Goal: Transaction & Acquisition: Purchase product/service

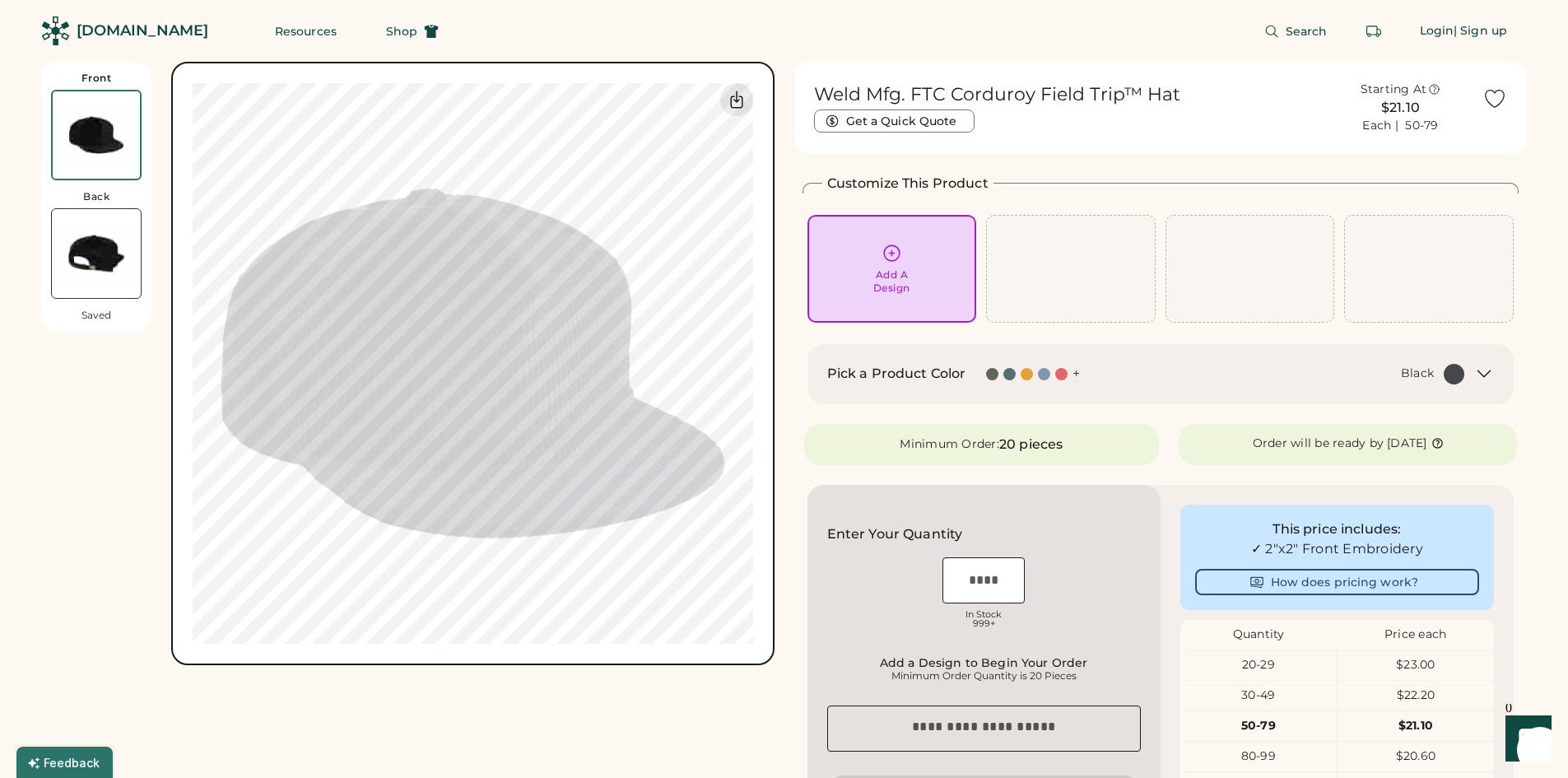
click at [1074, 373] on div "+" at bounding box center [1077, 373] width 8 height 18
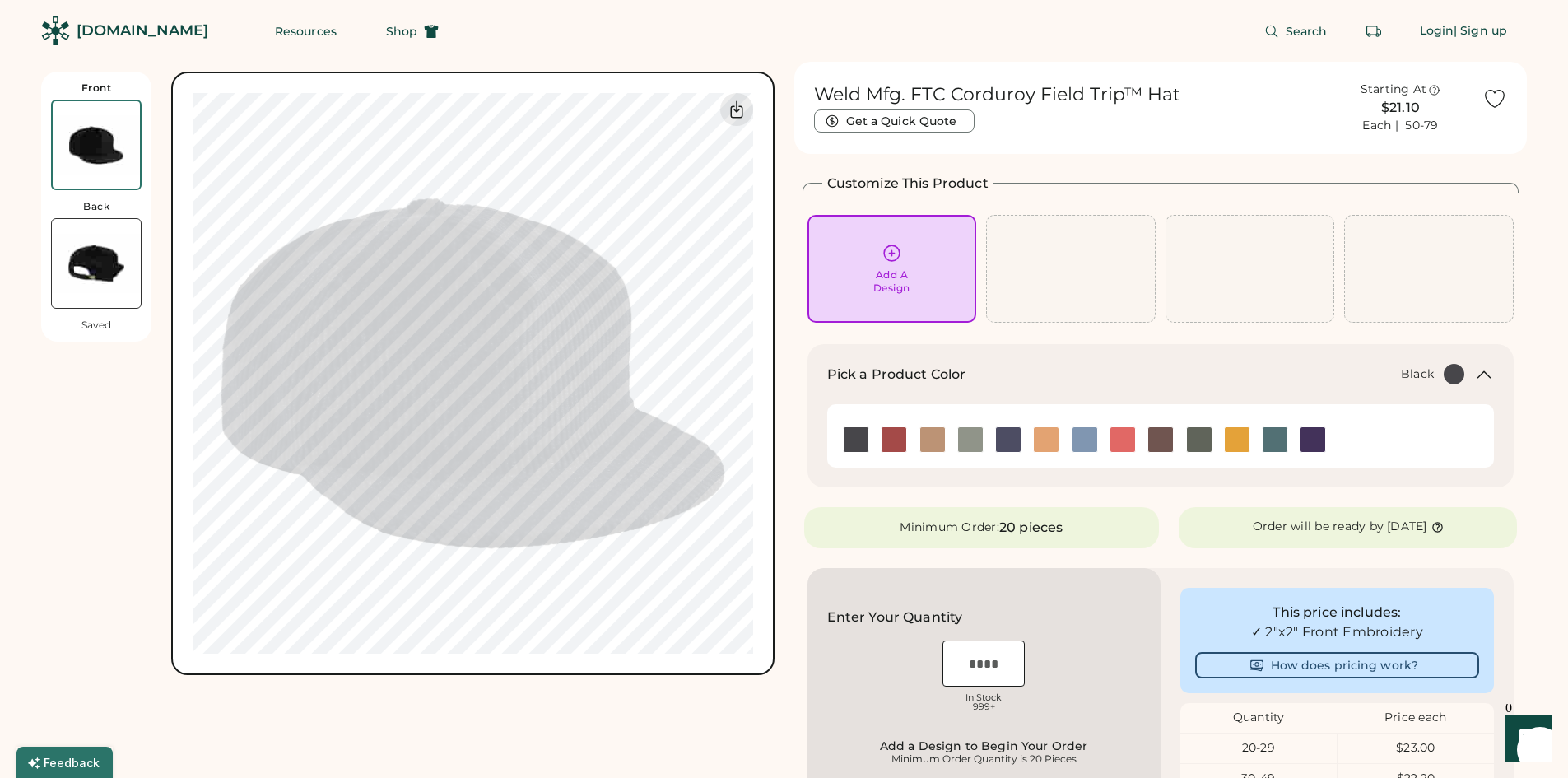
click at [914, 257] on div "Add A Design" at bounding box center [892, 268] width 146 height 52
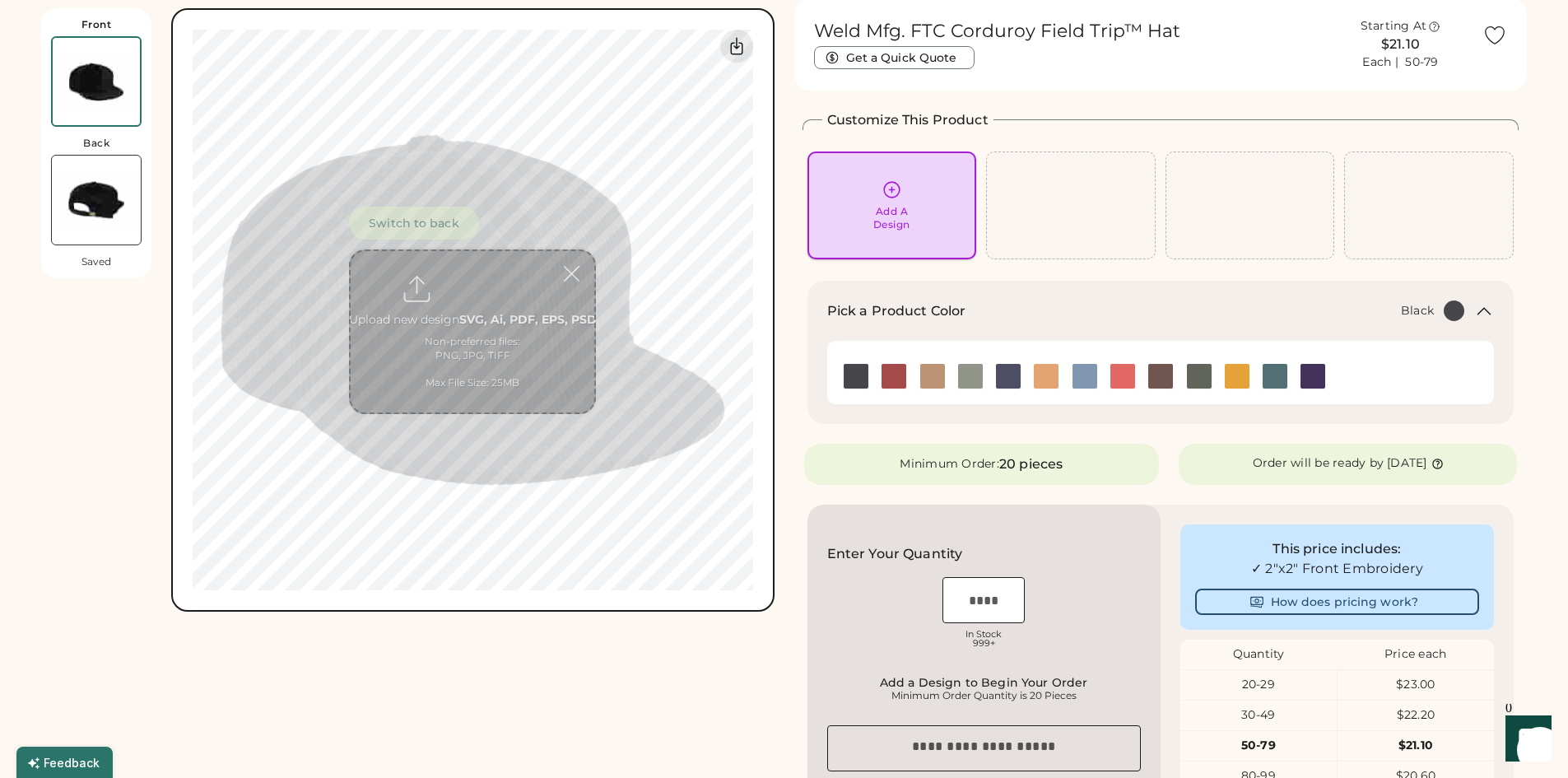
scroll to position [71, 0]
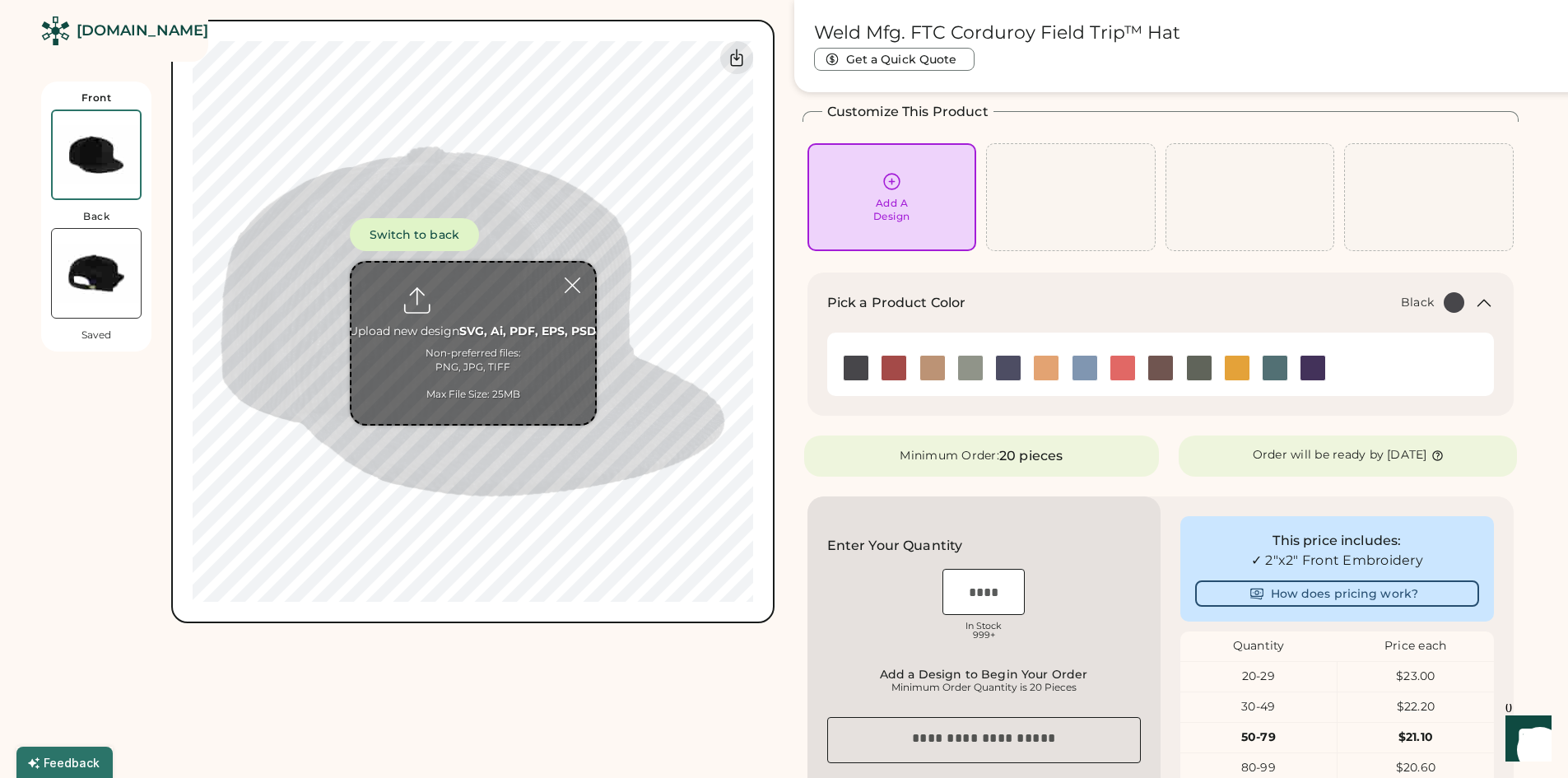
click at [491, 313] on input "file" at bounding box center [473, 343] width 244 height 161
type input "**********"
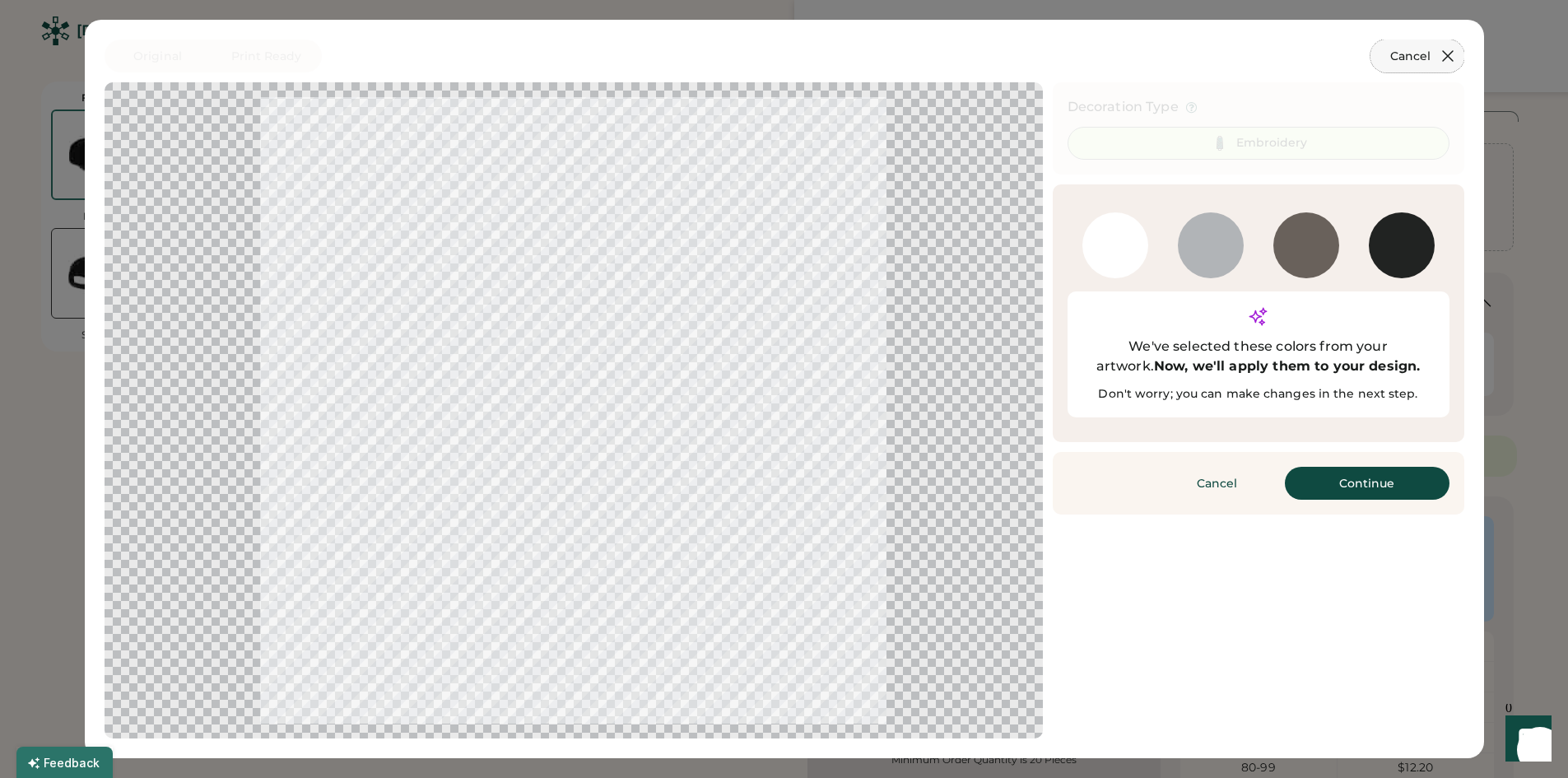
click at [1450, 53] on icon at bounding box center [1448, 55] width 10 height 10
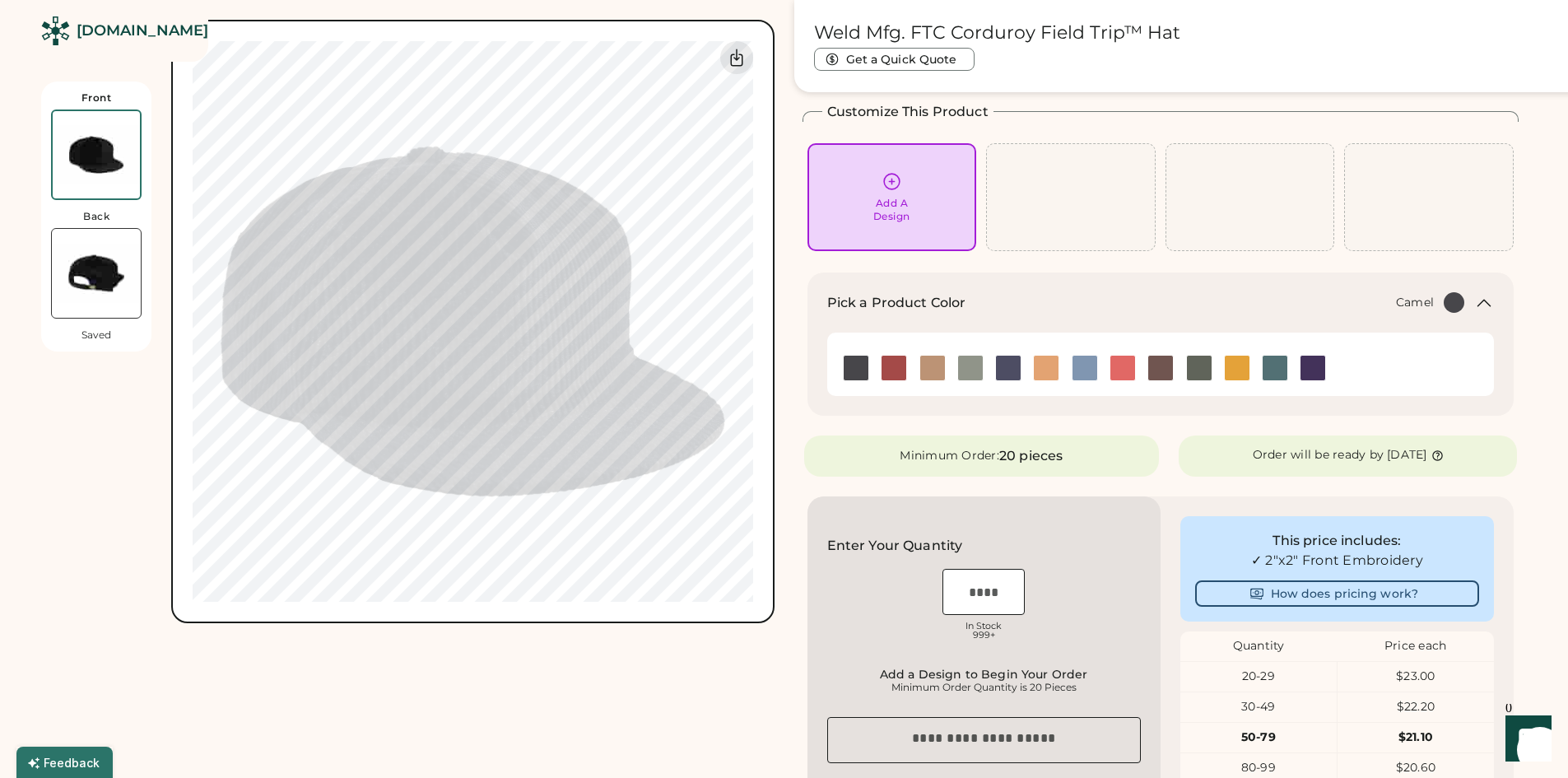
click at [1039, 366] on img at bounding box center [1046, 368] width 24 height 24
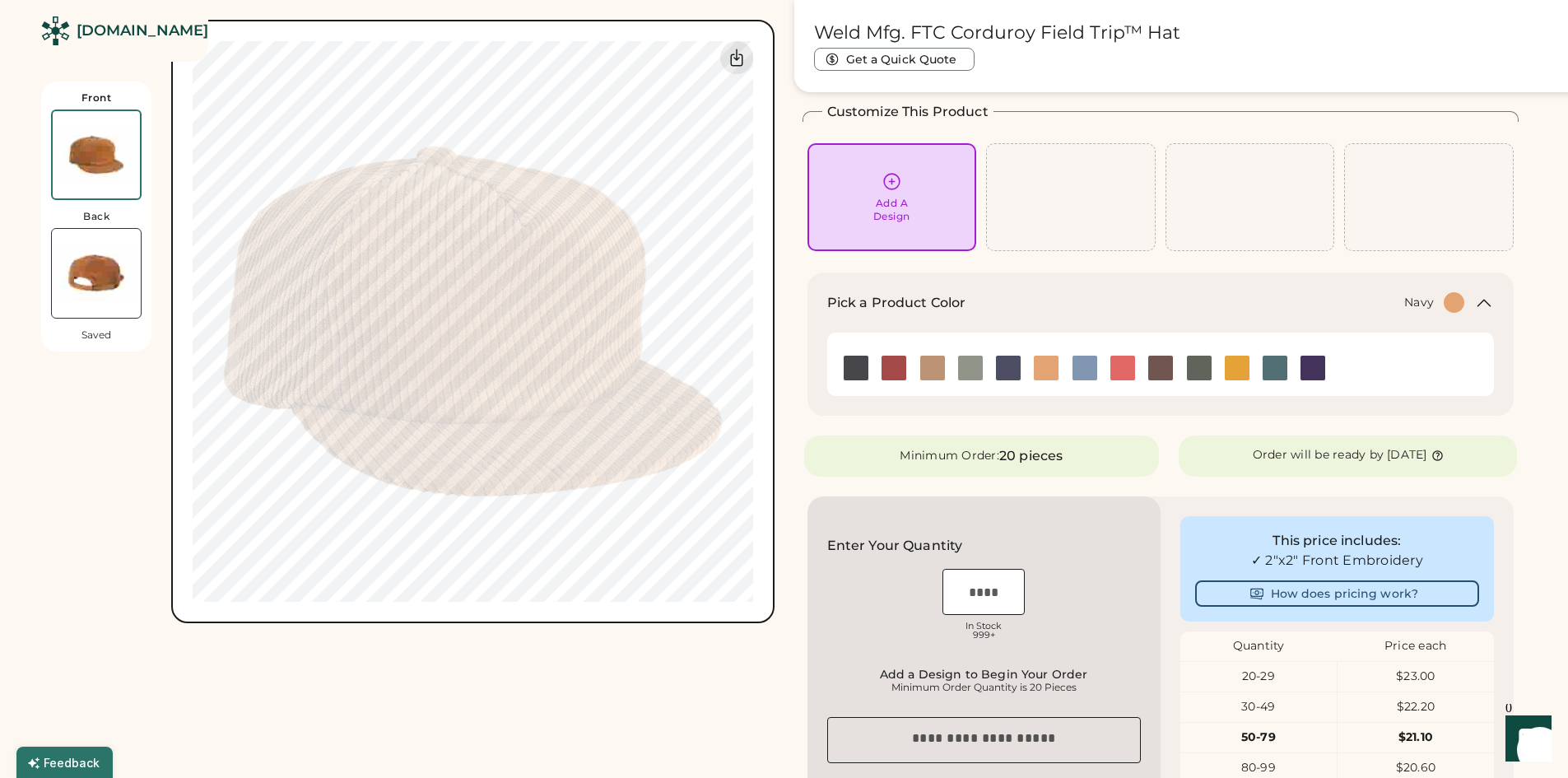
click at [1007, 369] on img at bounding box center [1008, 368] width 24 height 24
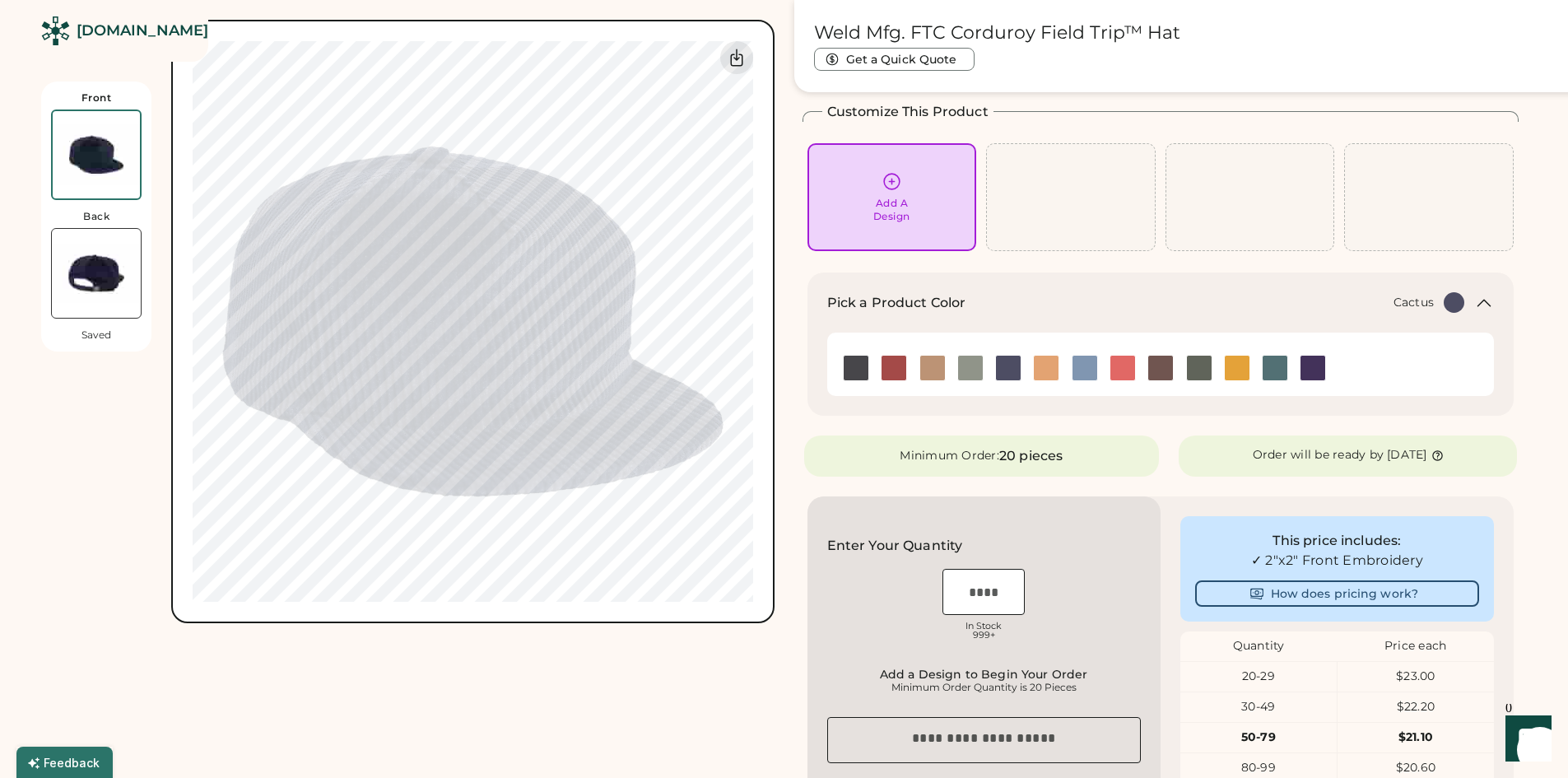
click at [971, 371] on img at bounding box center [971, 368] width 24 height 24
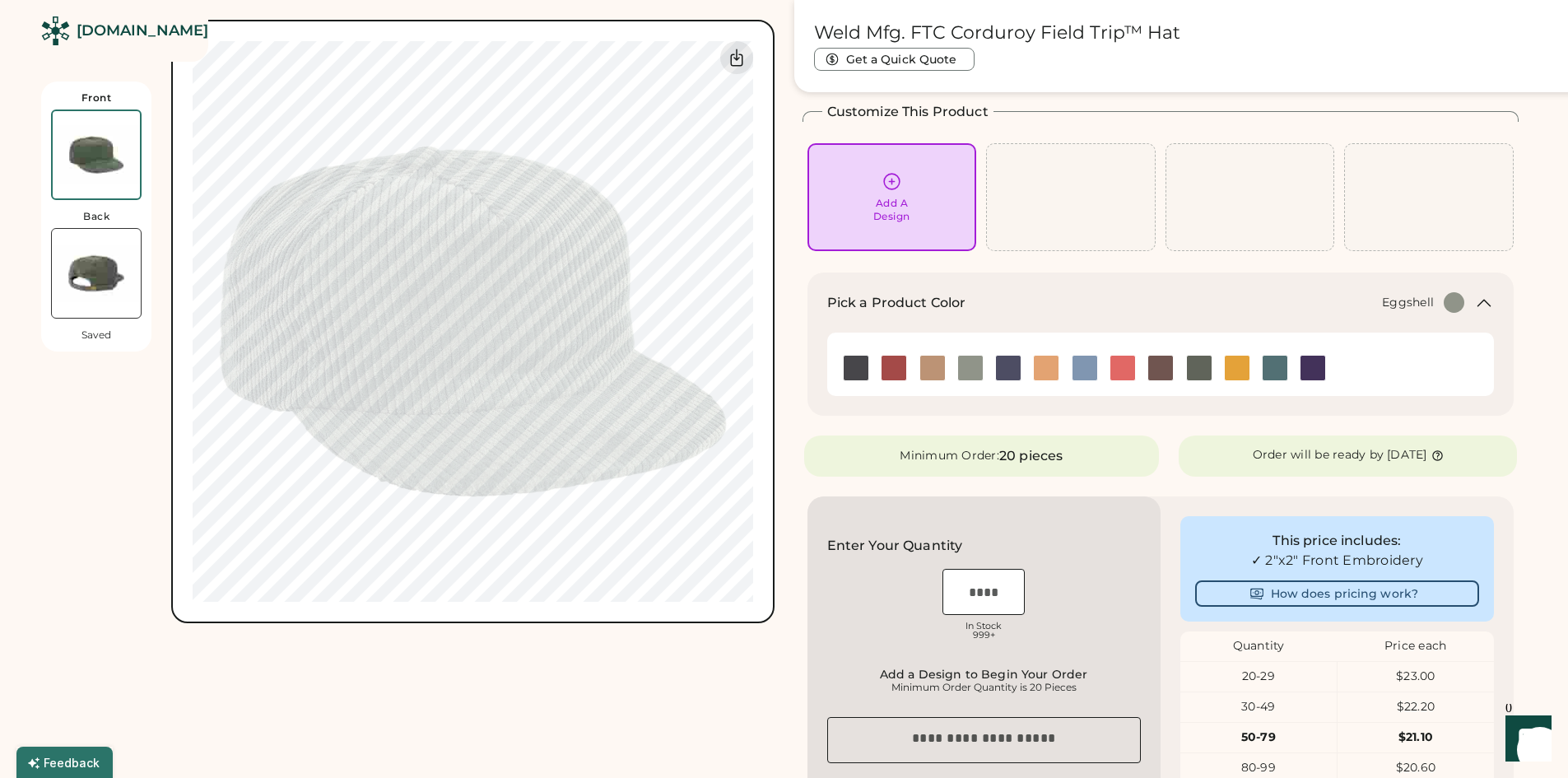
click at [936, 372] on img at bounding box center [932, 368] width 24 height 24
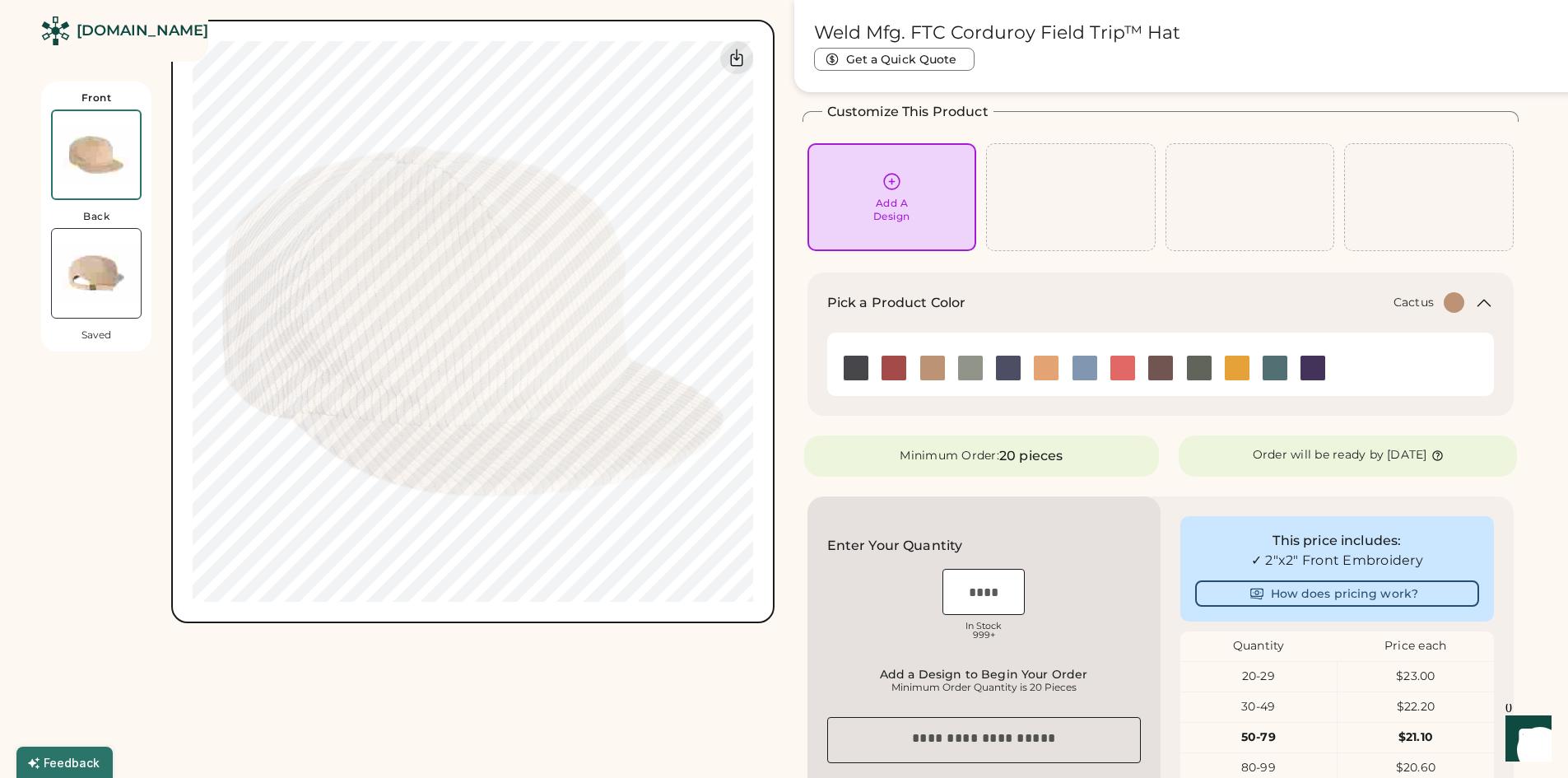
click at [966, 373] on img at bounding box center [971, 368] width 24 height 24
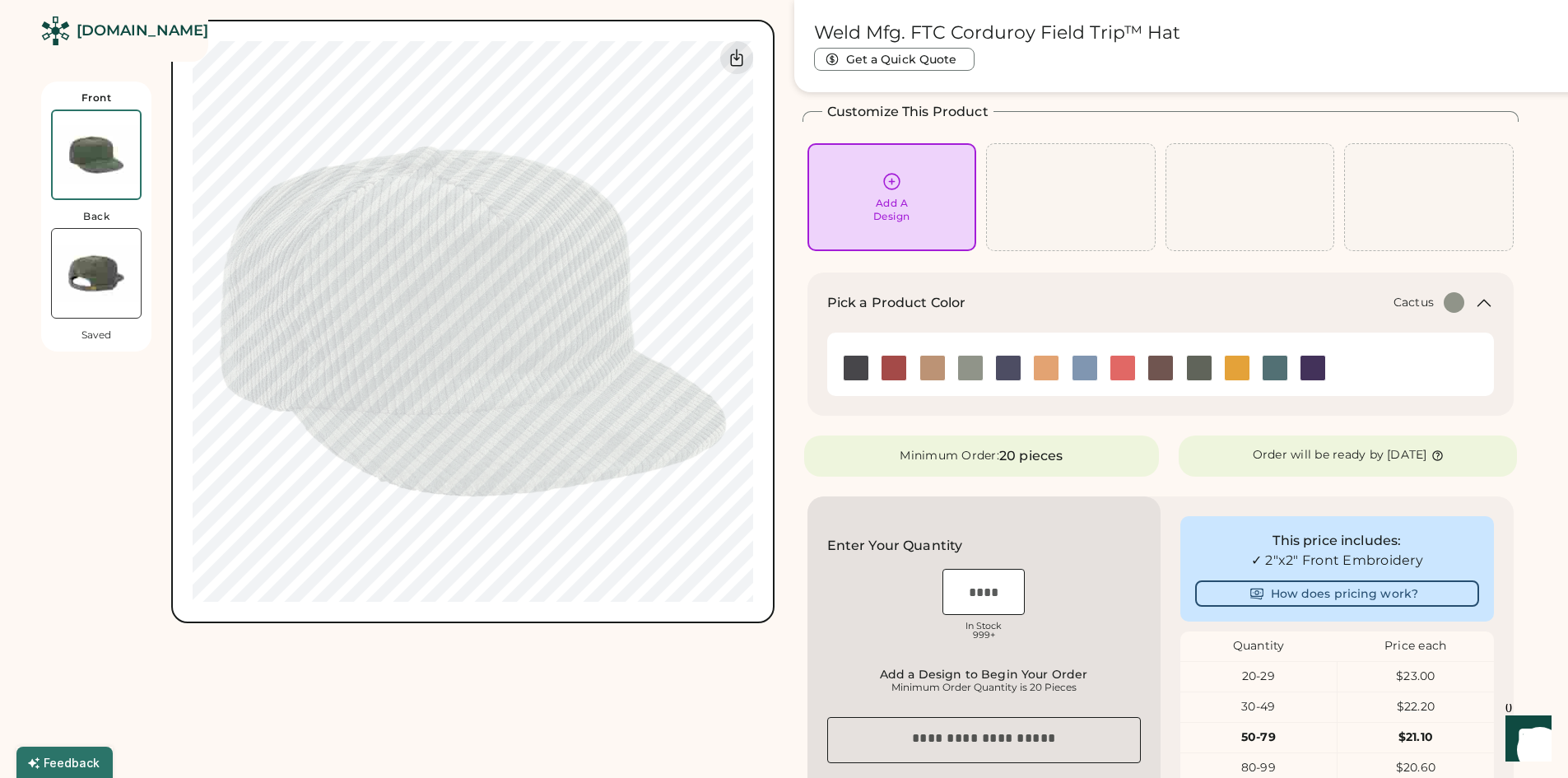
click at [1299, 679] on div "20-29" at bounding box center [1258, 677] width 157 height 17
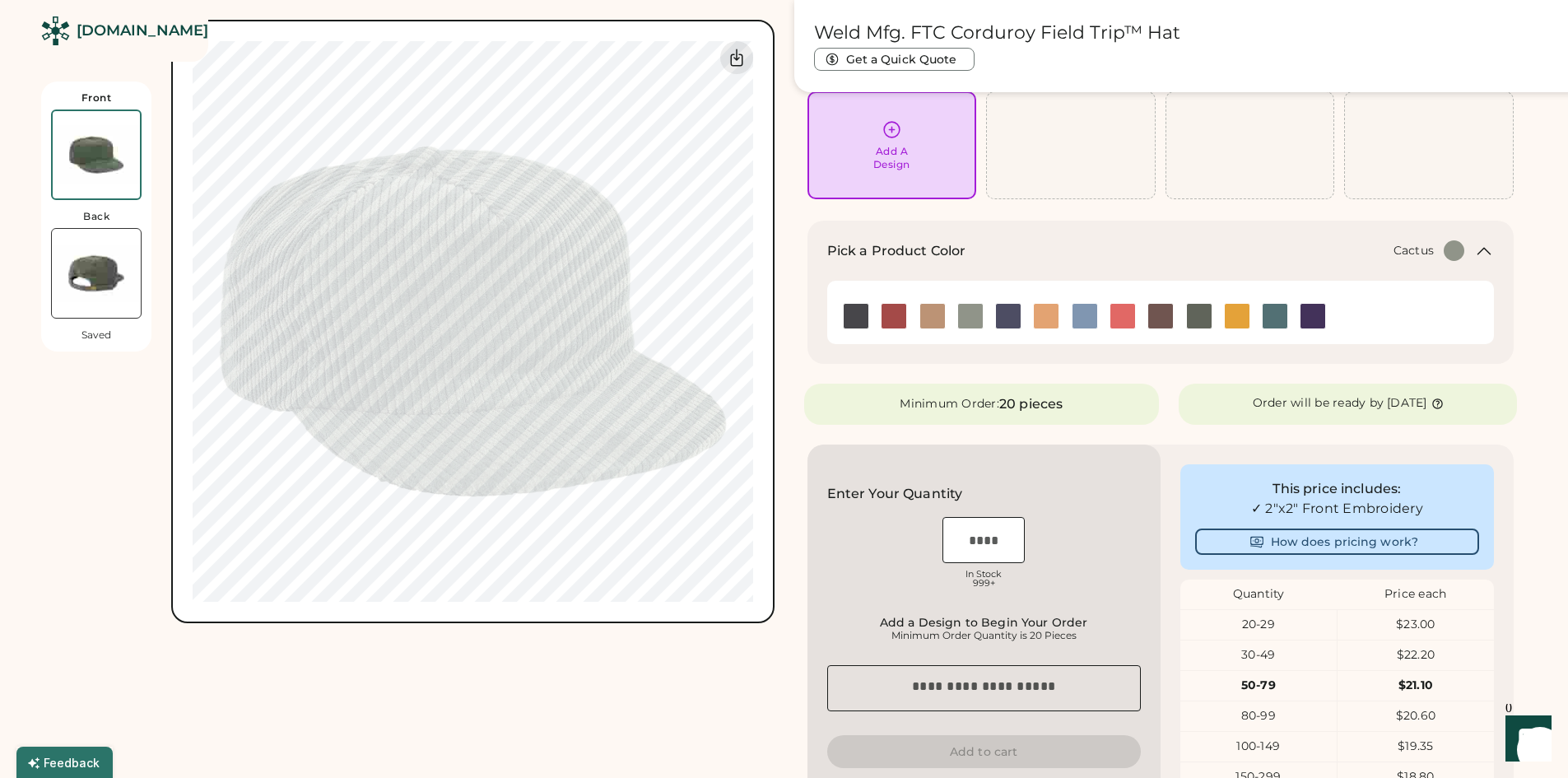
scroll to position [124, 0]
